Goal: Navigation & Orientation: Understand site structure

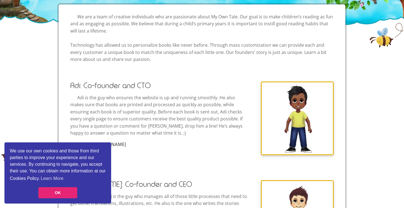
scroll to position [155, 0]
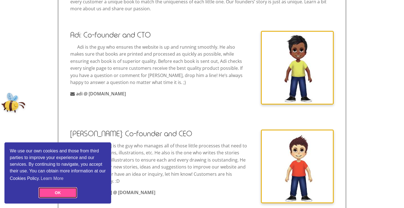
click at [70, 189] on link "OK" at bounding box center [57, 192] width 39 height 11
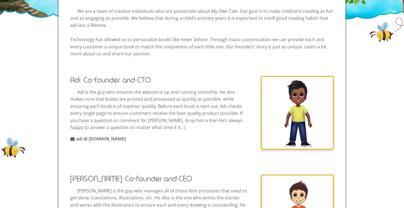
scroll to position [113, 0]
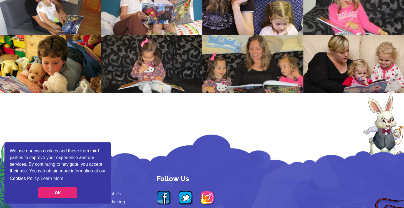
scroll to position [1137, 0]
